Goal: Ask a question: Seek information or help from site administrators or community

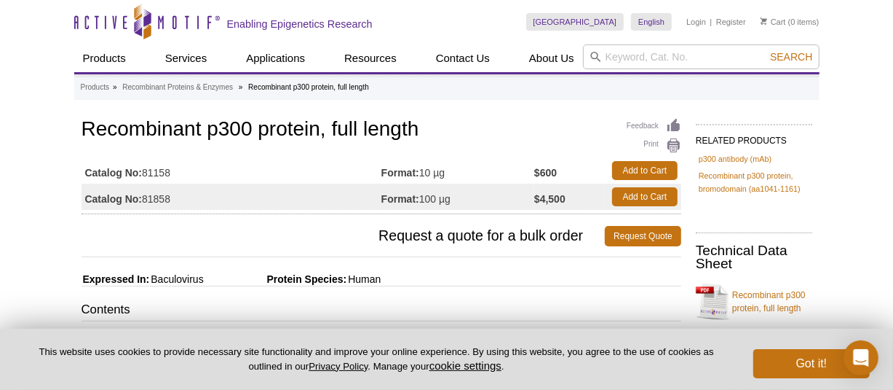
drag, startPoint x: 174, startPoint y: 173, endPoint x: 146, endPoint y: 174, distance: 27.7
click at [146, 174] on td "Catalog No: 81158" at bounding box center [232, 170] width 300 height 26
copy td "81158"
click at [866, 355] on icon "Open Intercom Messenger" at bounding box center [861, 357] width 17 height 19
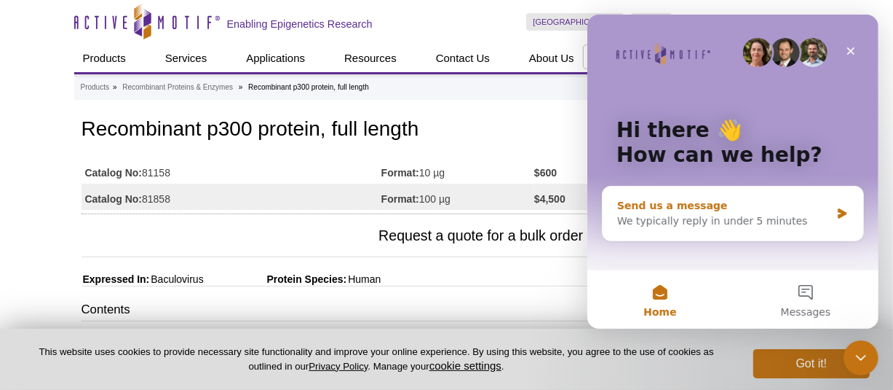
click at [837, 218] on icon "Intercom messenger" at bounding box center [842, 214] width 12 height 12
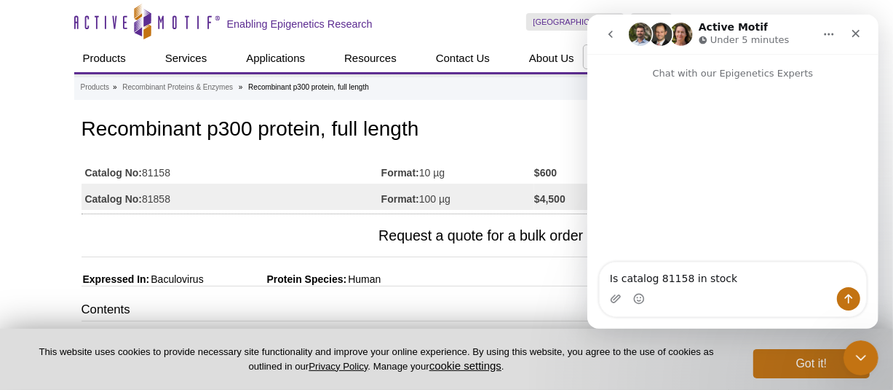
type textarea "Is catalog 81158 in stock?"
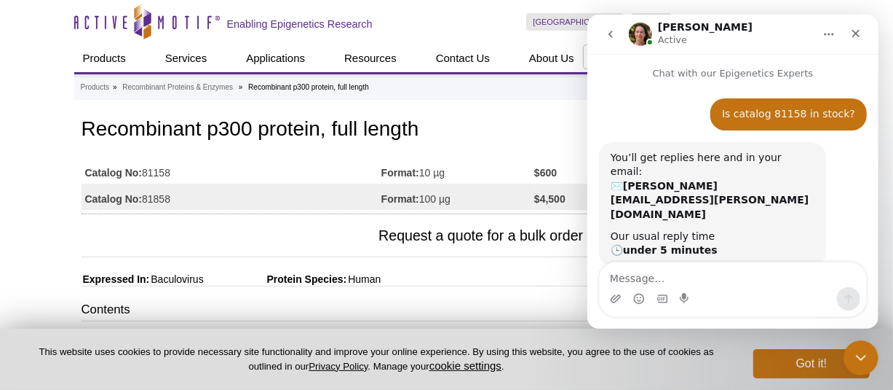
scroll to position [102, 0]
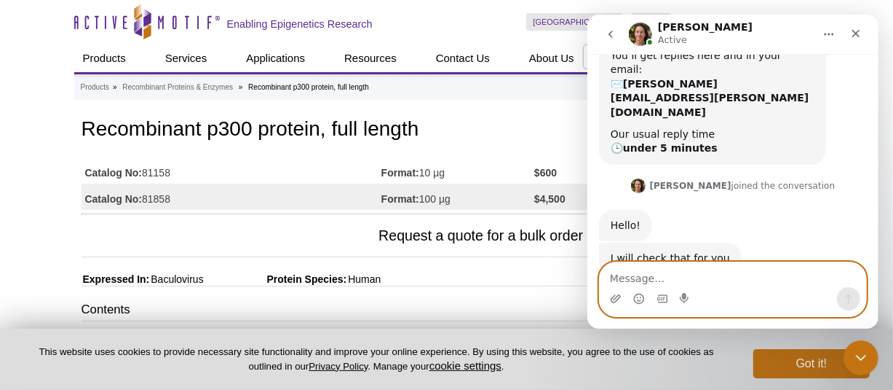
click at [692, 275] on textarea "Message…" at bounding box center [732, 274] width 266 height 25
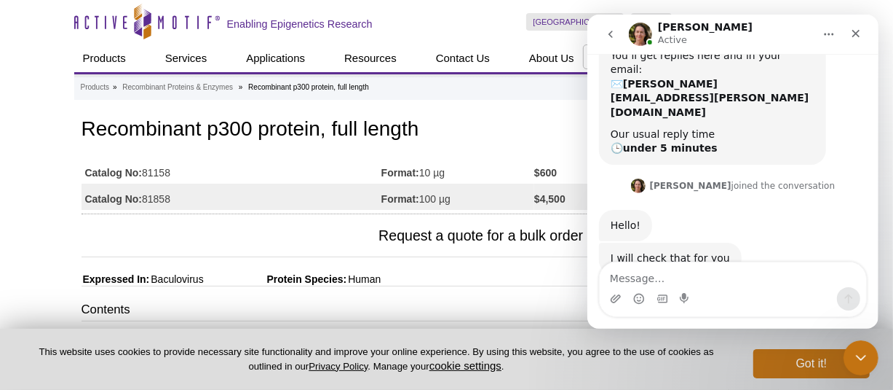
click at [791, 242] on div "I will check that for you [PERSON_NAME] • Just now" at bounding box center [733, 274] width 268 height 64
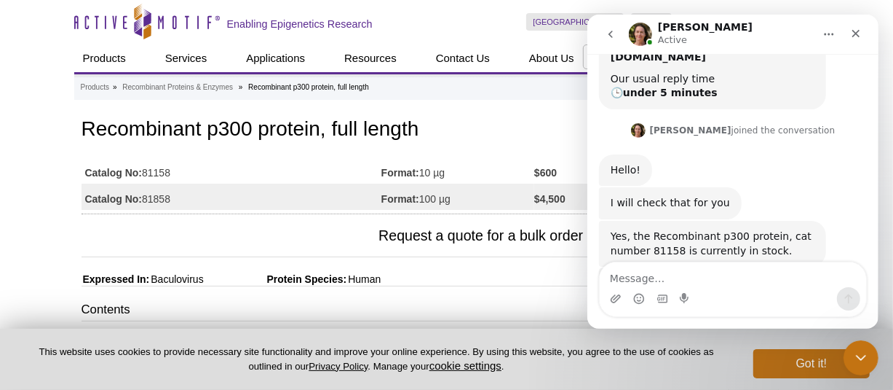
scroll to position [211, 0]
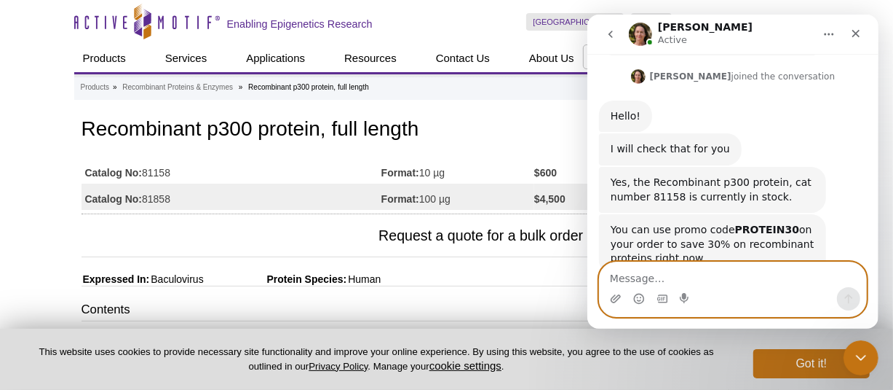
click at [690, 275] on textarea "Message…" at bounding box center [732, 274] width 266 height 25
type textarea "Thank you"
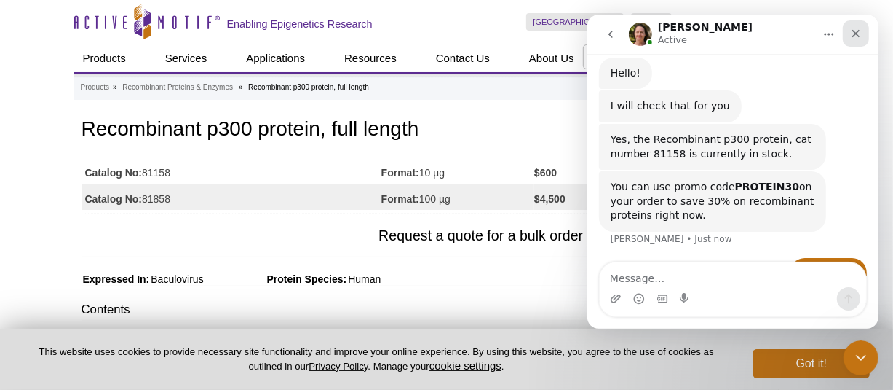
click at [860, 28] on icon "Close" at bounding box center [856, 34] width 12 height 12
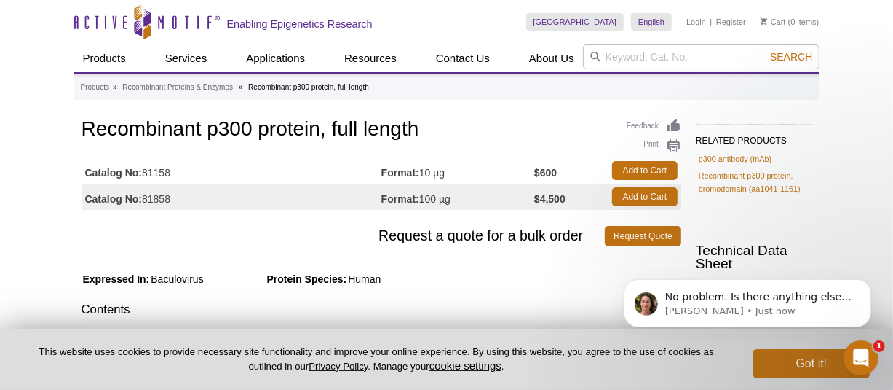
scroll to position [0, 0]
drag, startPoint x: 854, startPoint y: 358, endPoint x: 1635, endPoint y: 671, distance: 841.7
click at [854, 358] on icon "Open Intercom Messenger" at bounding box center [859, 355] width 10 height 12
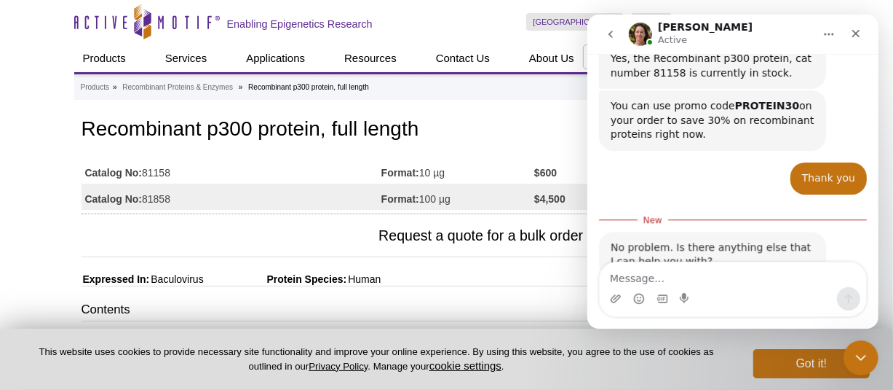
scroll to position [1, 0]
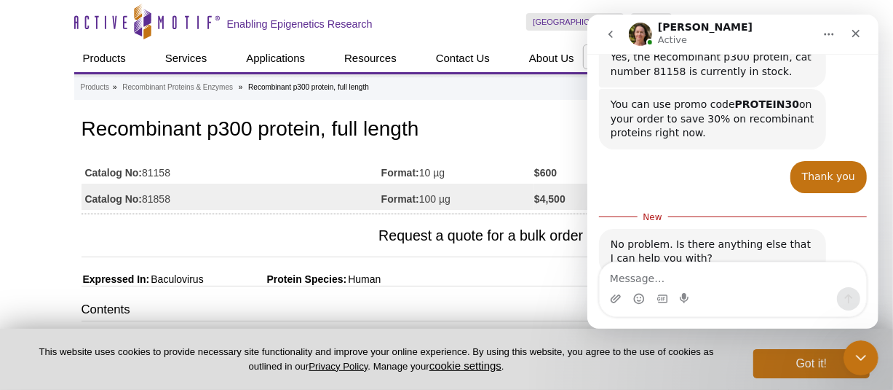
click at [674, 278] on textarea "Message…" at bounding box center [732, 274] width 266 height 25
type textarea "That is all"
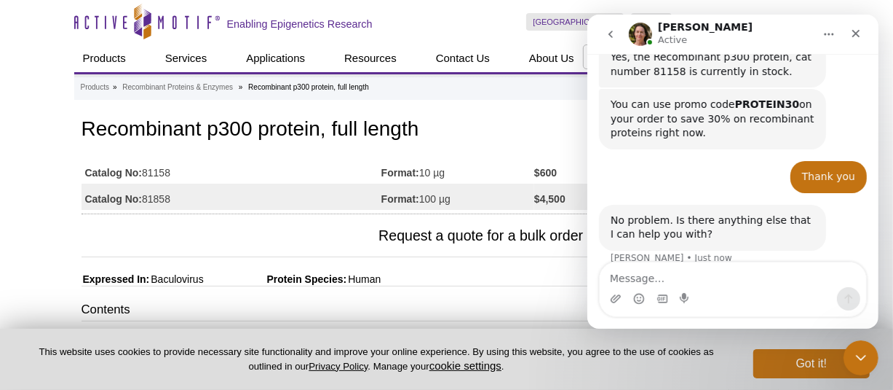
scroll to position [355, 0]
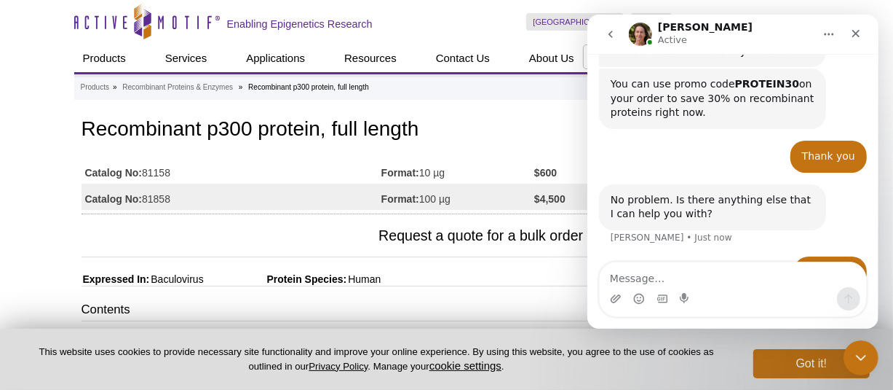
click at [830, 32] on icon "Home" at bounding box center [829, 34] width 12 height 12
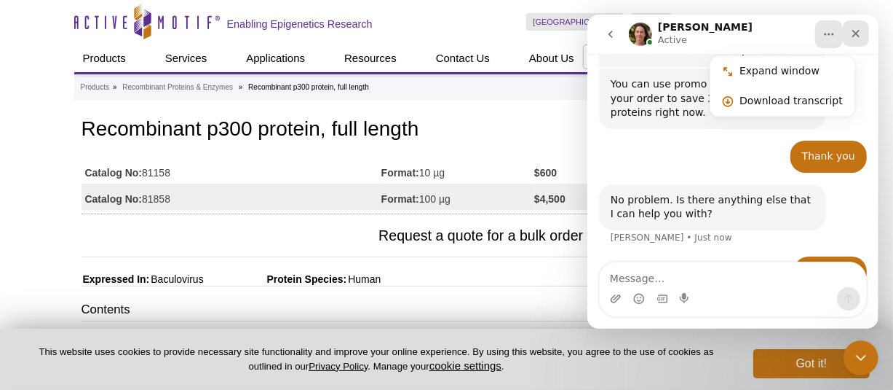
click at [864, 28] on div "Close" at bounding box center [855, 33] width 26 height 26
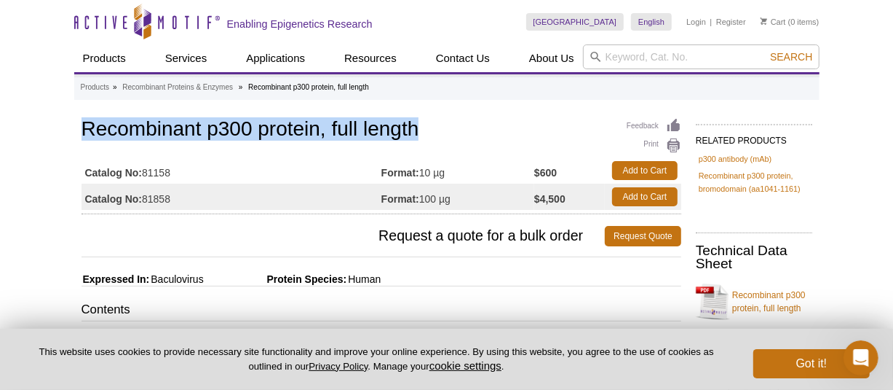
drag, startPoint x: 419, startPoint y: 132, endPoint x: 126, endPoint y: 149, distance: 293.9
click at [82, 127] on h1 "Recombinant p300 protein, full length" at bounding box center [382, 130] width 600 height 25
copy h1 "Recombinant p300 protein, full length"
drag, startPoint x: 4, startPoint y: 231, endPoint x: 76, endPoint y: 227, distance: 72.2
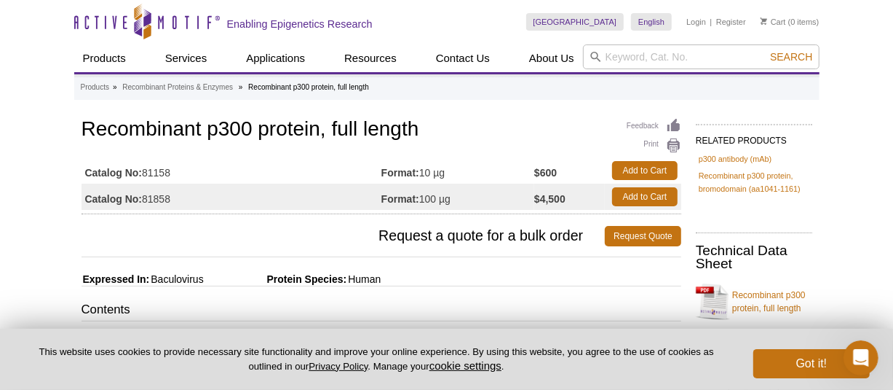
drag, startPoint x: 189, startPoint y: 168, endPoint x: 146, endPoint y: 173, distance: 43.2
click at [146, 173] on td "Catalog No: 81158" at bounding box center [232, 170] width 300 height 26
copy td "81158"
